Goal: Communication & Community: Answer question/provide support

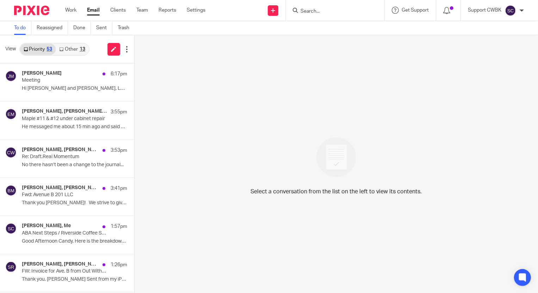
click at [72, 47] on link "Other 13" at bounding box center [72, 49] width 33 height 11
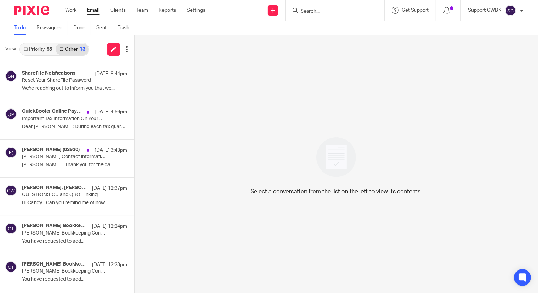
click at [35, 50] on link "Priority 53" at bounding box center [38, 49] width 36 height 11
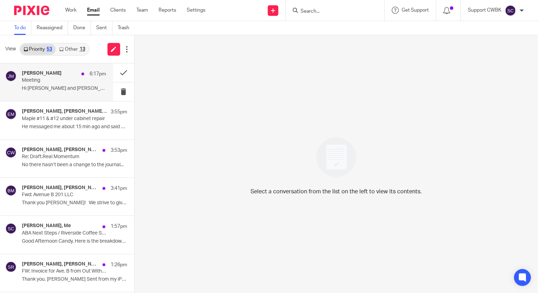
click at [46, 80] on p "Meeting" at bounding box center [55, 81] width 67 height 6
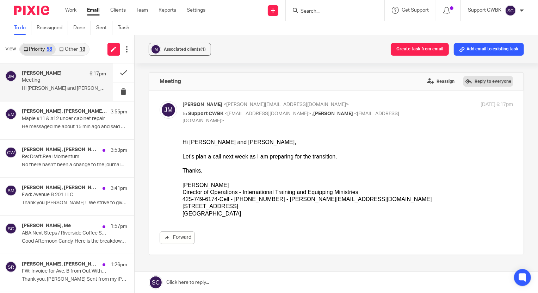
click at [471, 80] on label "Reply to everyone" at bounding box center [488, 81] width 50 height 11
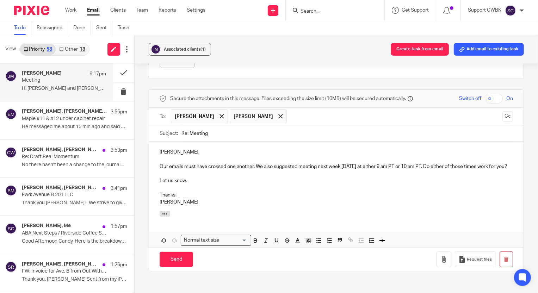
drag, startPoint x: 48, startPoint y: 163, endPoint x: 323, endPoint y: 41, distance: 301.4
click at [48, 163] on p "No there hasn’t been a change to the journal..." at bounding box center [74, 165] width 105 height 6
click at [172, 267] on input "Send" at bounding box center [176, 259] width 33 height 15
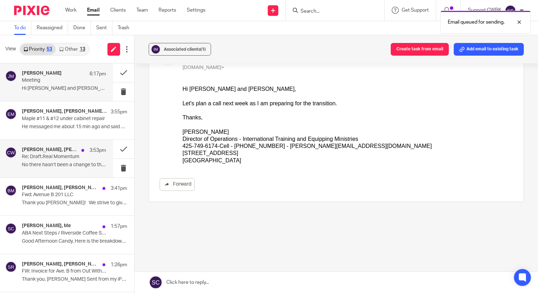
click at [45, 155] on p "Re: Draft.Real Momentum" at bounding box center [55, 157] width 67 height 6
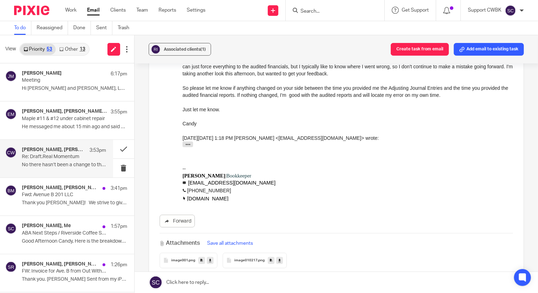
scroll to position [544, 0]
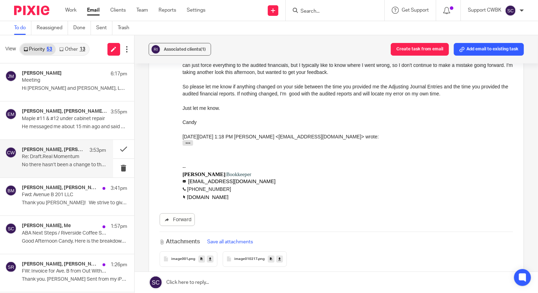
click at [69, 51] on link "Other 13" at bounding box center [72, 49] width 33 height 11
